Goal: Task Accomplishment & Management: Use online tool/utility

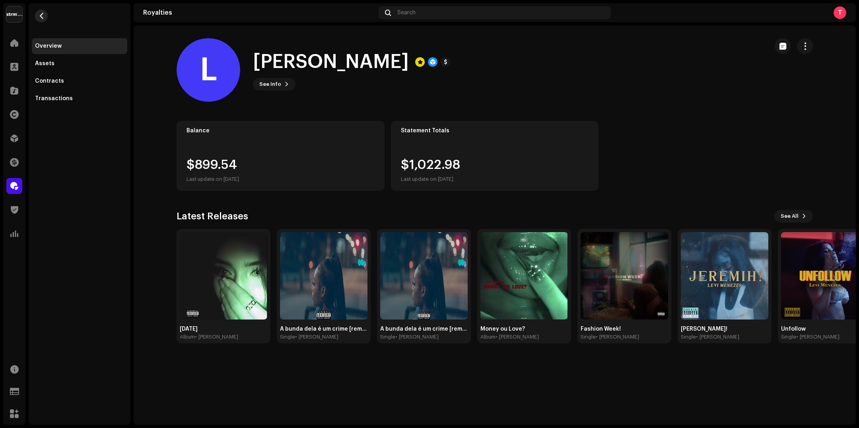
click at [39, 19] on button "button" at bounding box center [41, 16] width 13 height 13
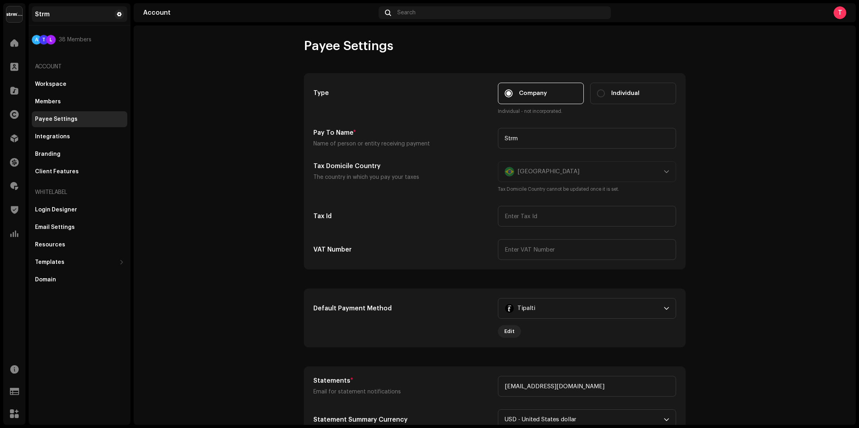
click at [44, 10] on div "Strm" at bounding box center [79, 14] width 95 height 16
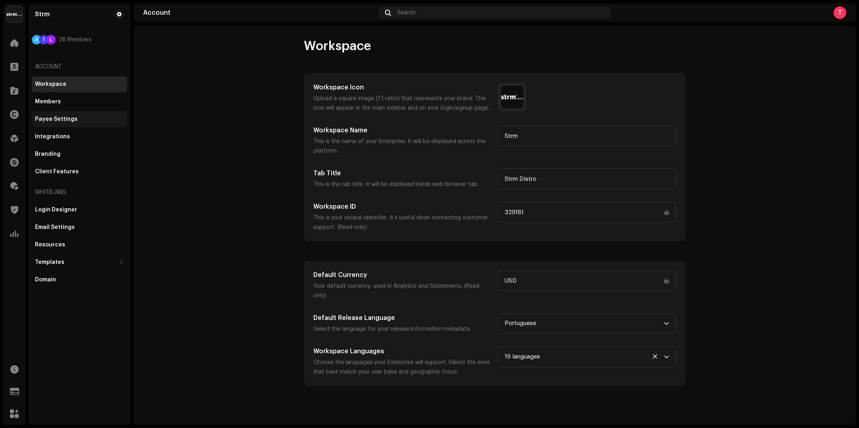
click at [66, 115] on div "Payee Settings" at bounding box center [79, 119] width 95 height 16
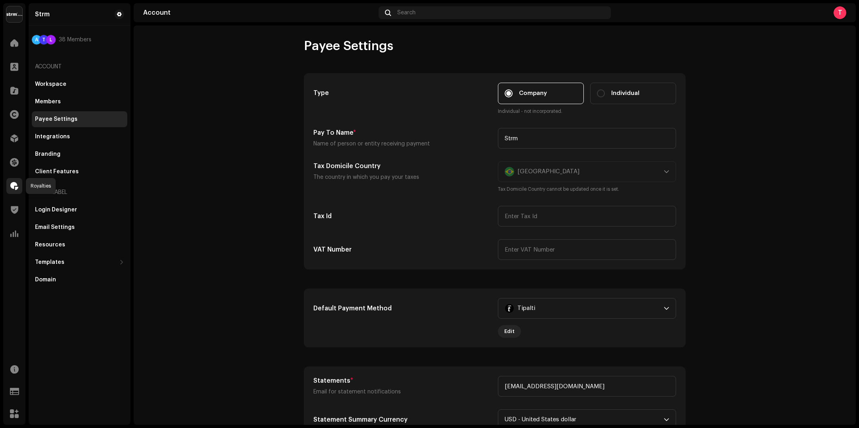
click at [12, 186] on span at bounding box center [14, 186] width 8 height 6
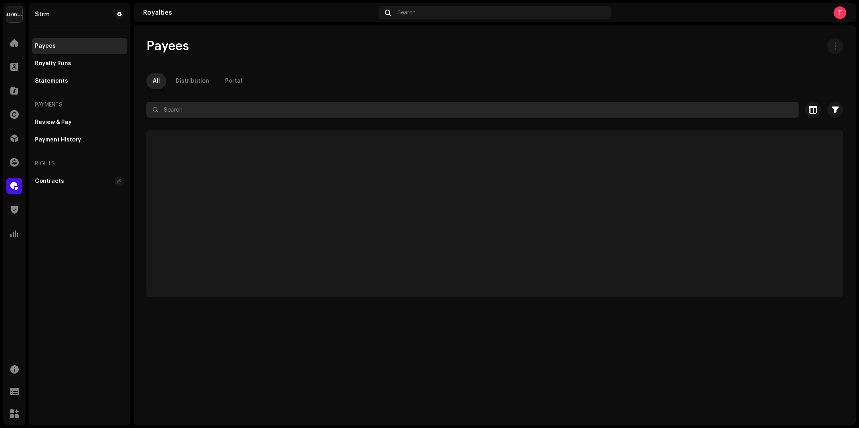
click at [379, 109] on input "text" at bounding box center [472, 110] width 652 height 16
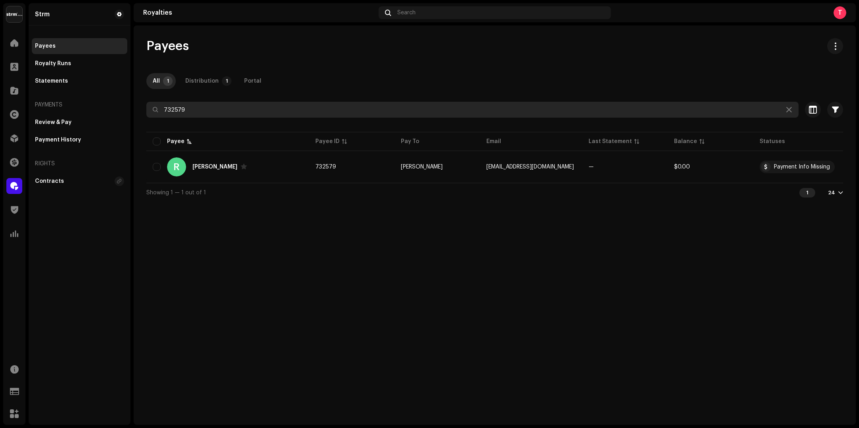
click at [290, 111] on input "732579" at bounding box center [472, 110] width 652 height 16
click at [335, 115] on input "641221" at bounding box center [472, 110] width 652 height 16
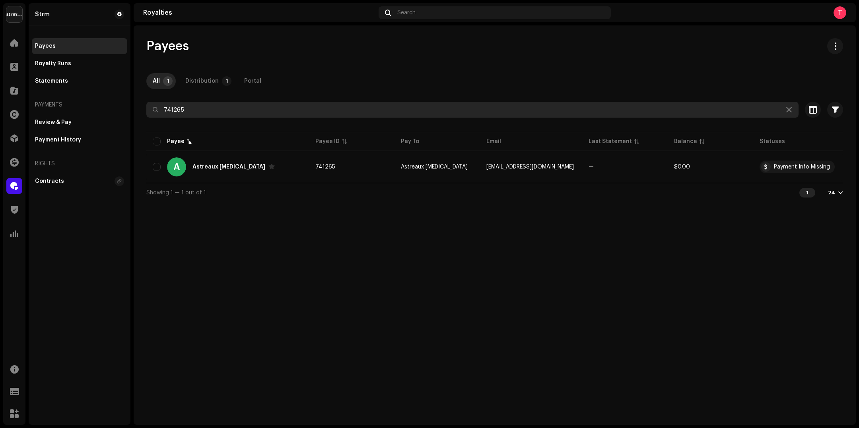
click at [352, 103] on input "741265" at bounding box center [472, 110] width 652 height 16
type input "705124"
click at [263, 111] on input "705124" at bounding box center [472, 110] width 652 height 16
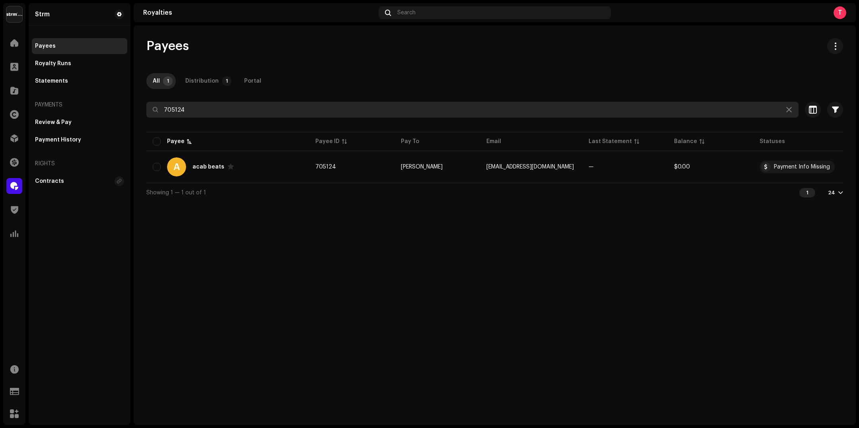
click at [210, 110] on input "705124" at bounding box center [472, 110] width 652 height 16
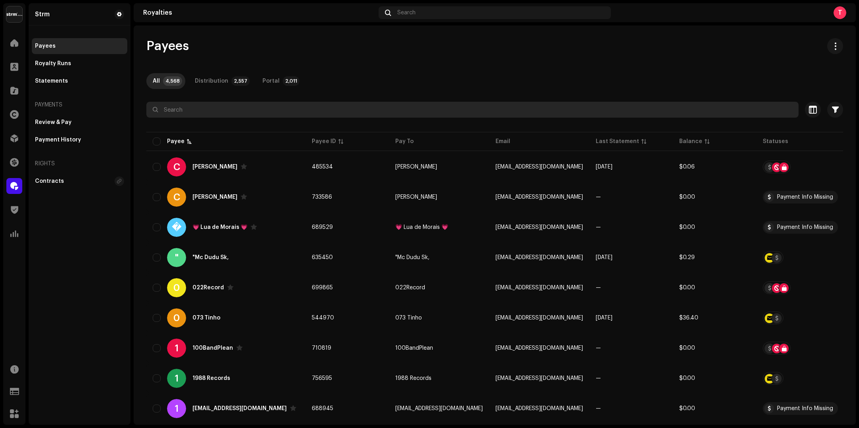
click at [182, 110] on input "text" at bounding box center [472, 110] width 652 height 16
type input "thor_moura"
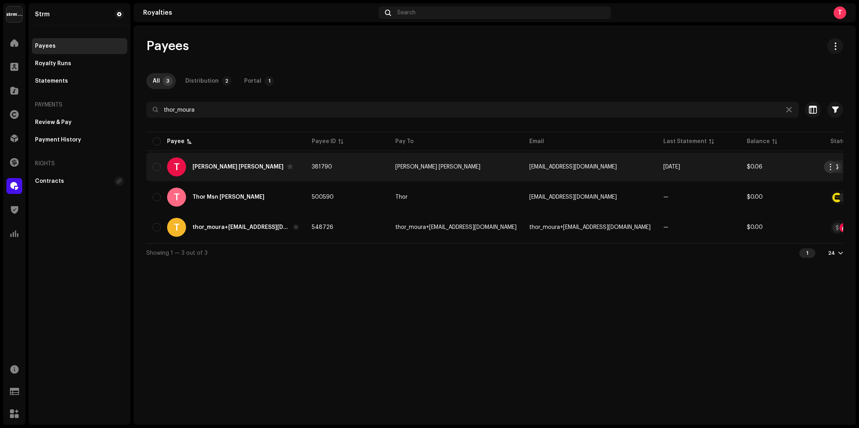
click at [832, 167] on span "button" at bounding box center [831, 167] width 6 height 6
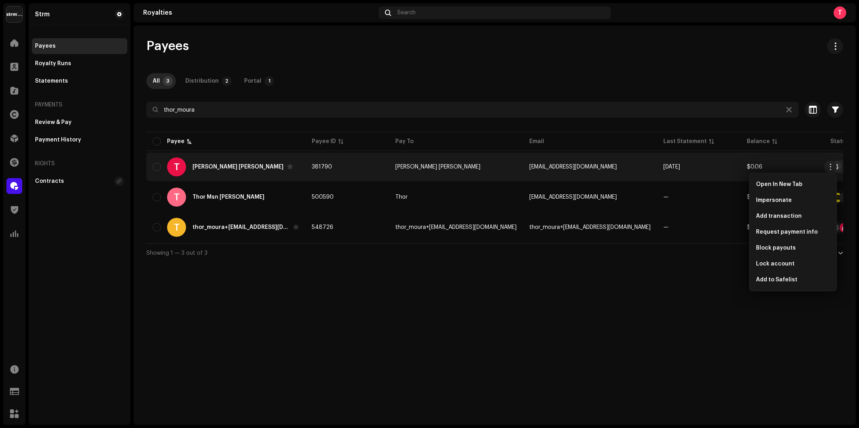
click at [677, 41] on div "Payees" at bounding box center [494, 46] width 697 height 16
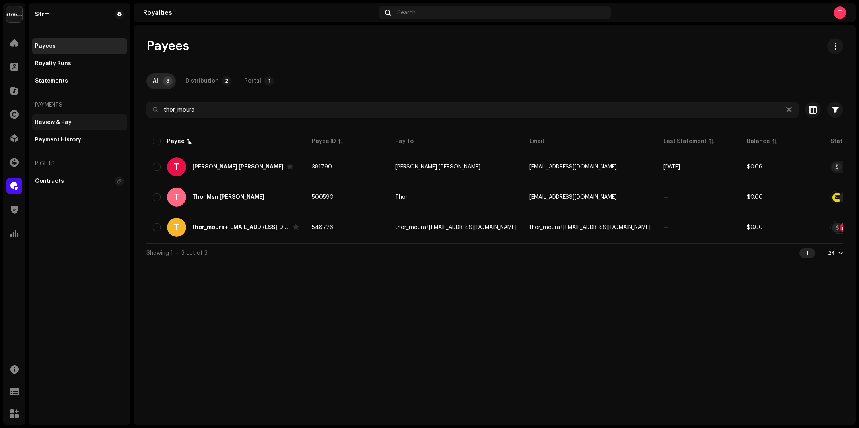
click at [63, 117] on div "Review & Pay" at bounding box center [79, 123] width 95 height 16
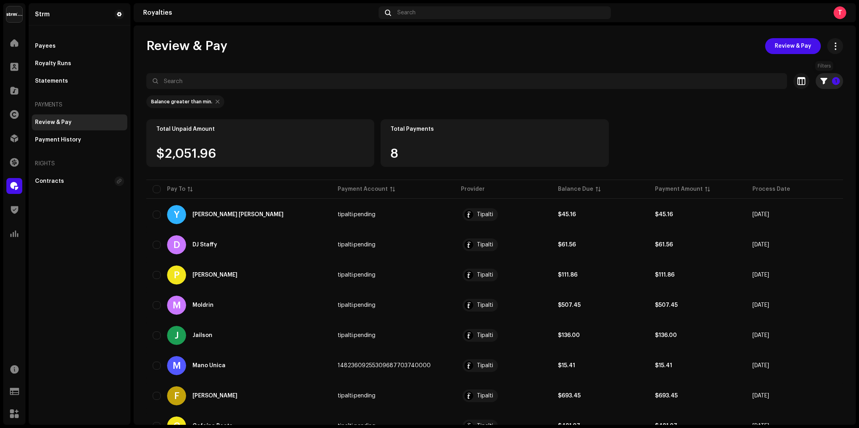
click at [825, 80] on button "1" at bounding box center [829, 81] width 27 height 16
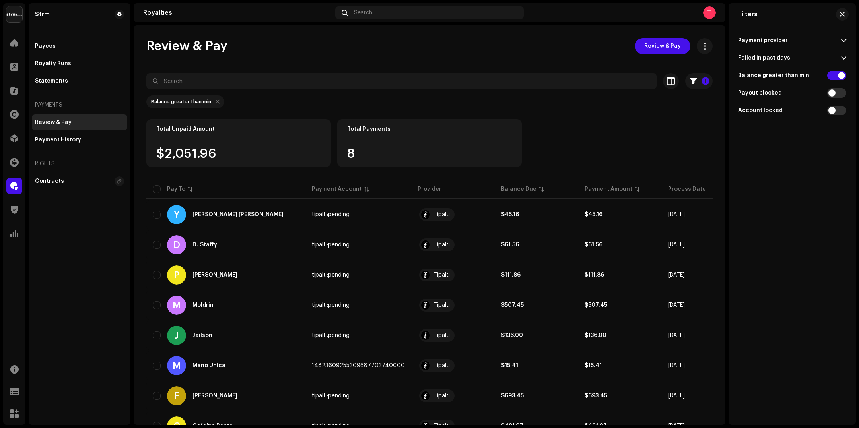
click at [836, 41] on p-accordion-header "Payment provider" at bounding box center [792, 40] width 108 height 17
click at [841, 39] on span at bounding box center [843, 40] width 5 height 6
click at [593, 140] on div "Total Unpaid Amount $2,051.96 Total Payments 8" at bounding box center [429, 148] width 566 height 59
drag, startPoint x: 91, startPoint y: 136, endPoint x: 97, endPoint y: 157, distance: 22.1
click at [97, 157] on div "Payees Royalty Runs Statements Payments Review & Pay Payment History Rights Con…" at bounding box center [79, 113] width 95 height 151
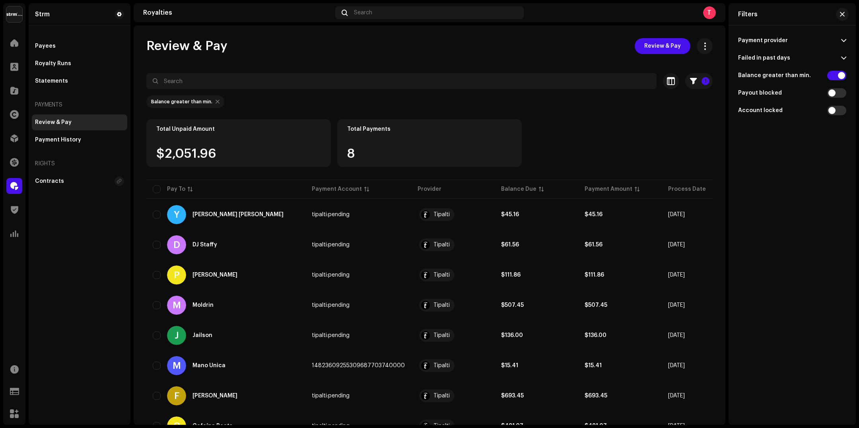
click at [620, 113] on re-m-filter-chips "Balance greater than min." at bounding box center [429, 104] width 566 height 30
click at [405, 64] on div "Review & Pay Review & Pay 1 Selected 0 Select all 8 Options Filters Payment pro…" at bounding box center [430, 249] width 592 height 423
click at [57, 41] on div "Payees" at bounding box center [79, 46] width 95 height 16
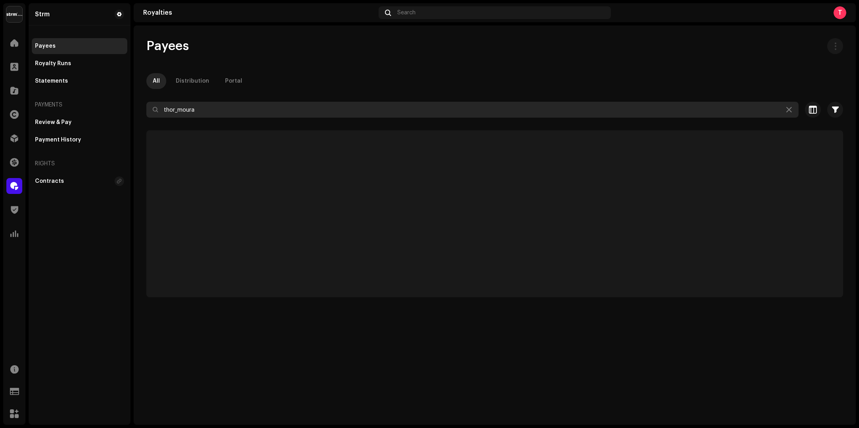
click at [225, 111] on input "thor_moura" at bounding box center [472, 110] width 652 height 16
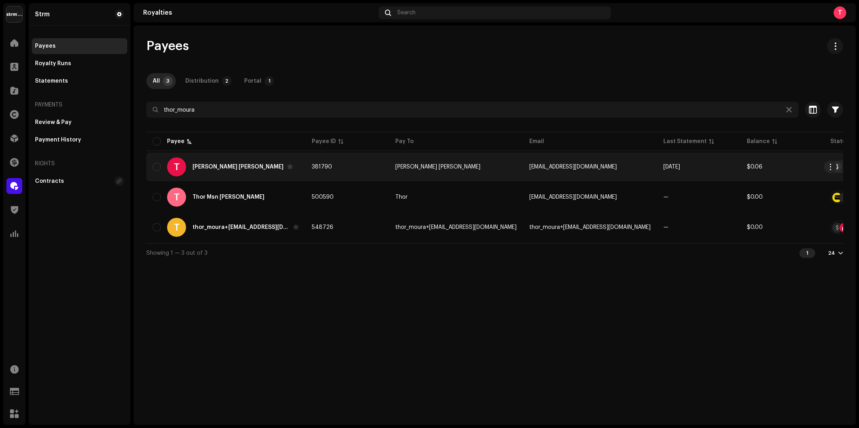
click at [481, 168] on td "[PERSON_NAME] [PERSON_NAME]" at bounding box center [456, 167] width 134 height 29
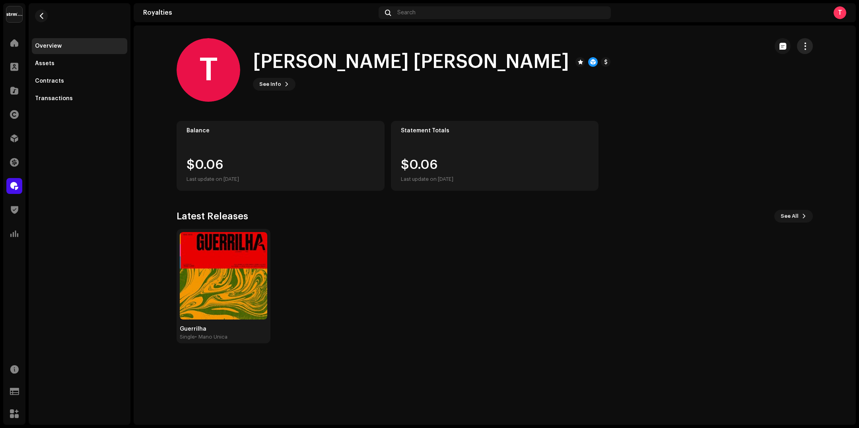
click at [805, 45] on span "button" at bounding box center [805, 46] width 8 height 6
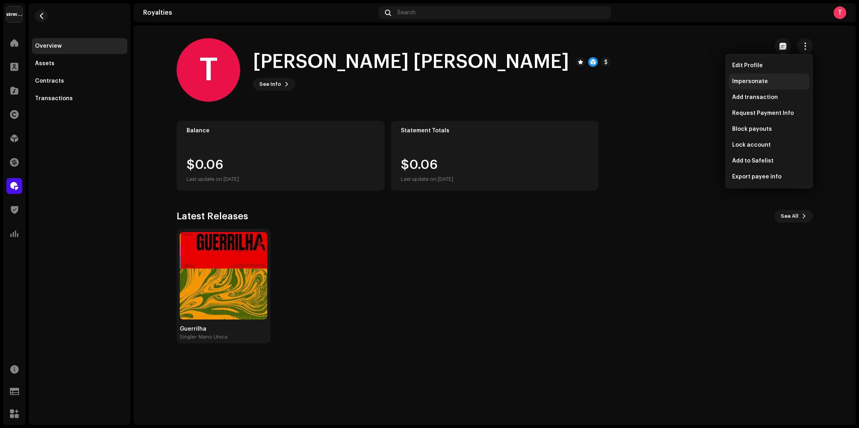
click at [776, 80] on div "Impersonate" at bounding box center [769, 81] width 74 height 6
